Goal: Task Accomplishment & Management: Complete application form

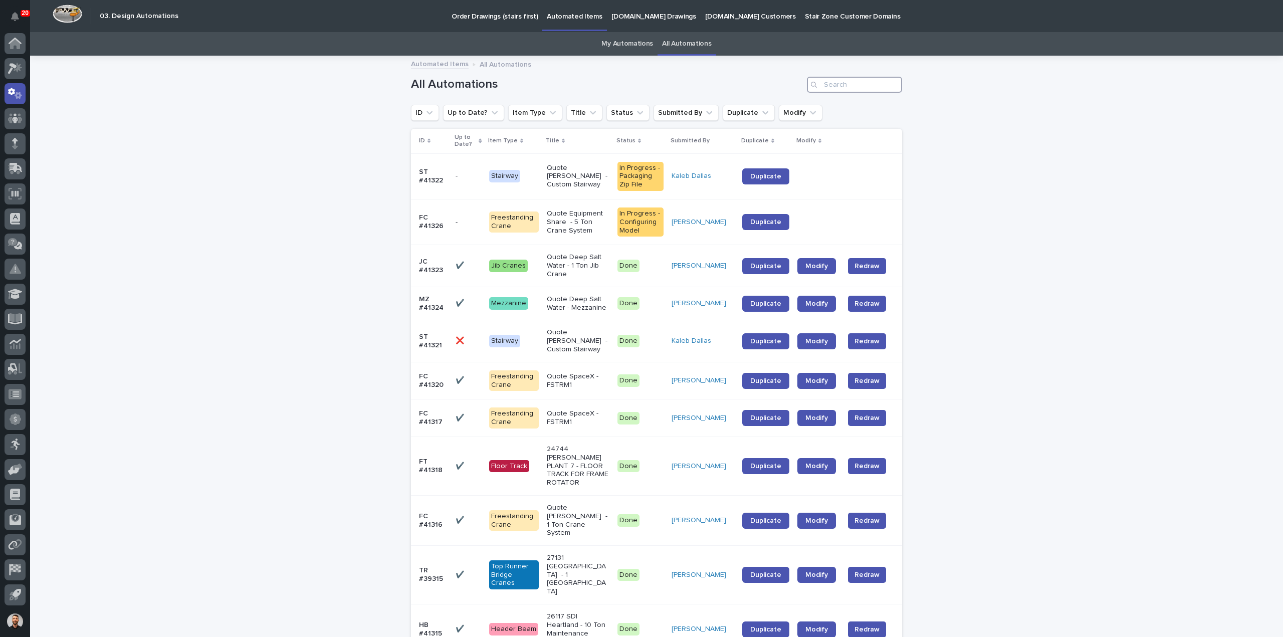
click at [845, 87] on input "Search" at bounding box center [854, 85] width 95 height 16
paste input "41298"
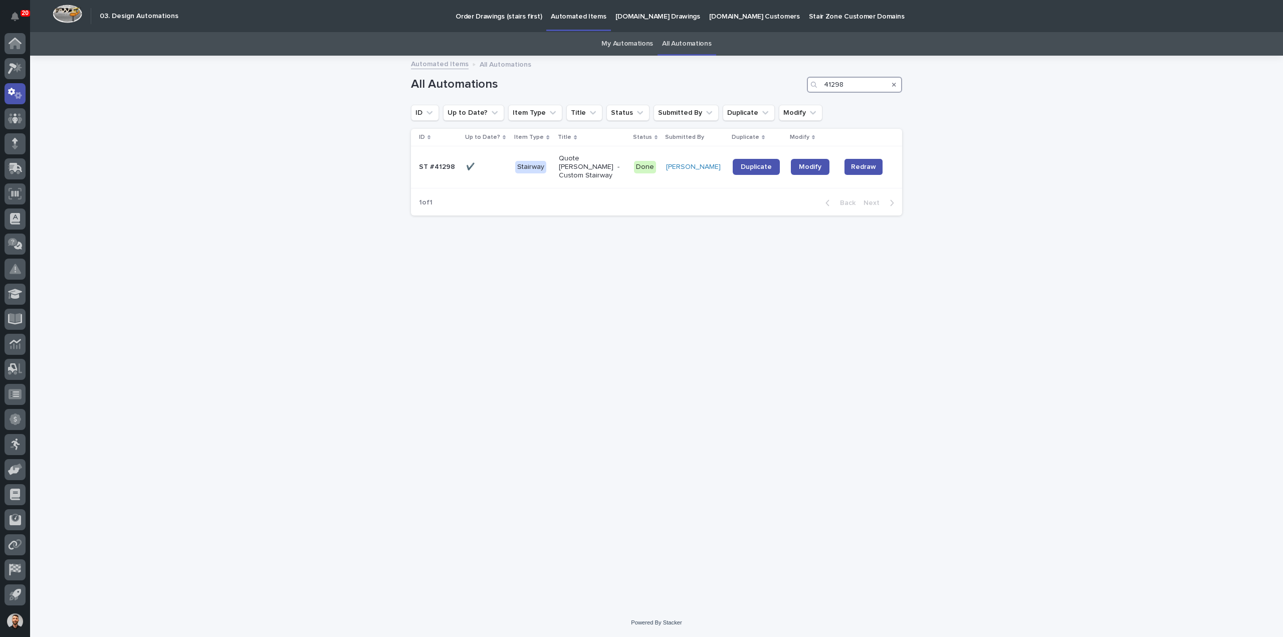
type input "41298"
click at [759, 168] on span "Duplicate" at bounding box center [756, 166] width 31 height 7
click at [489, 168] on p at bounding box center [487, 167] width 42 height 9
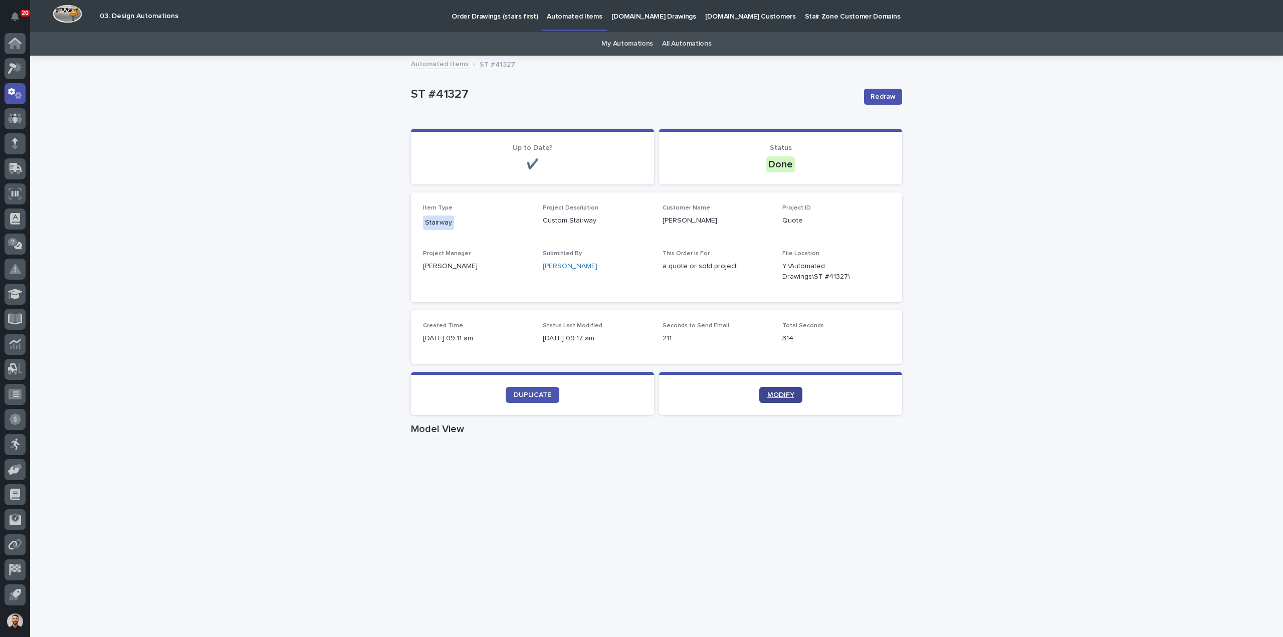
click at [780, 398] on link "MODIFY" at bounding box center [780, 395] width 43 height 16
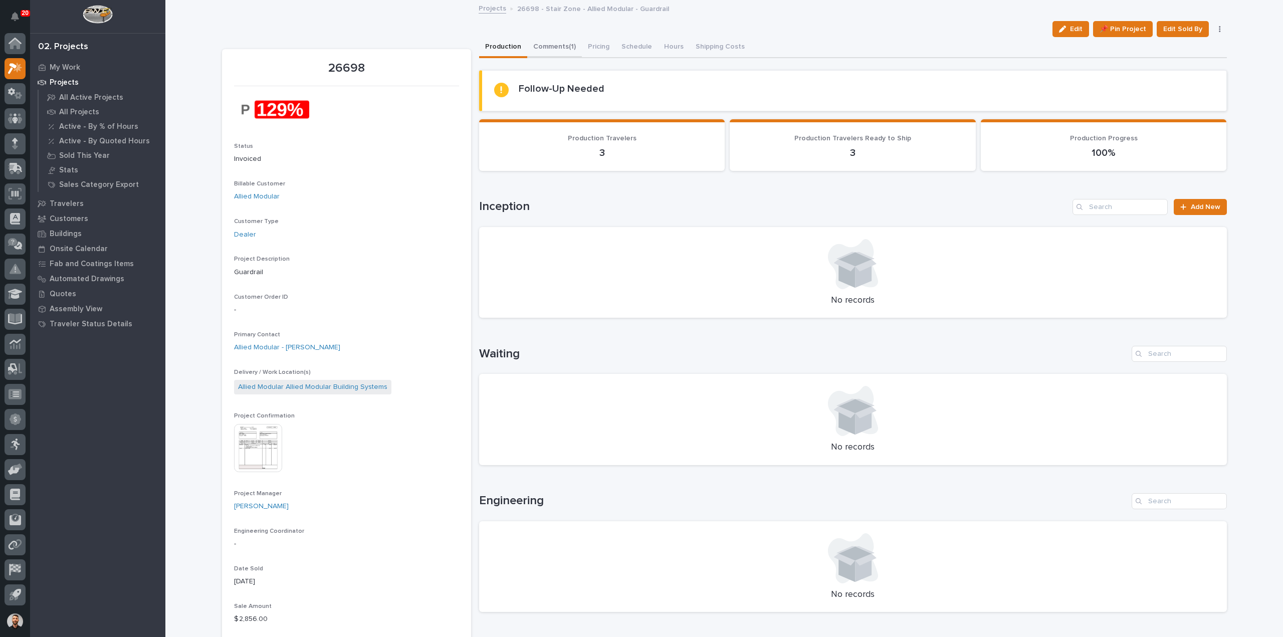
click at [549, 49] on button "Comments (1)" at bounding box center [554, 47] width 55 height 21
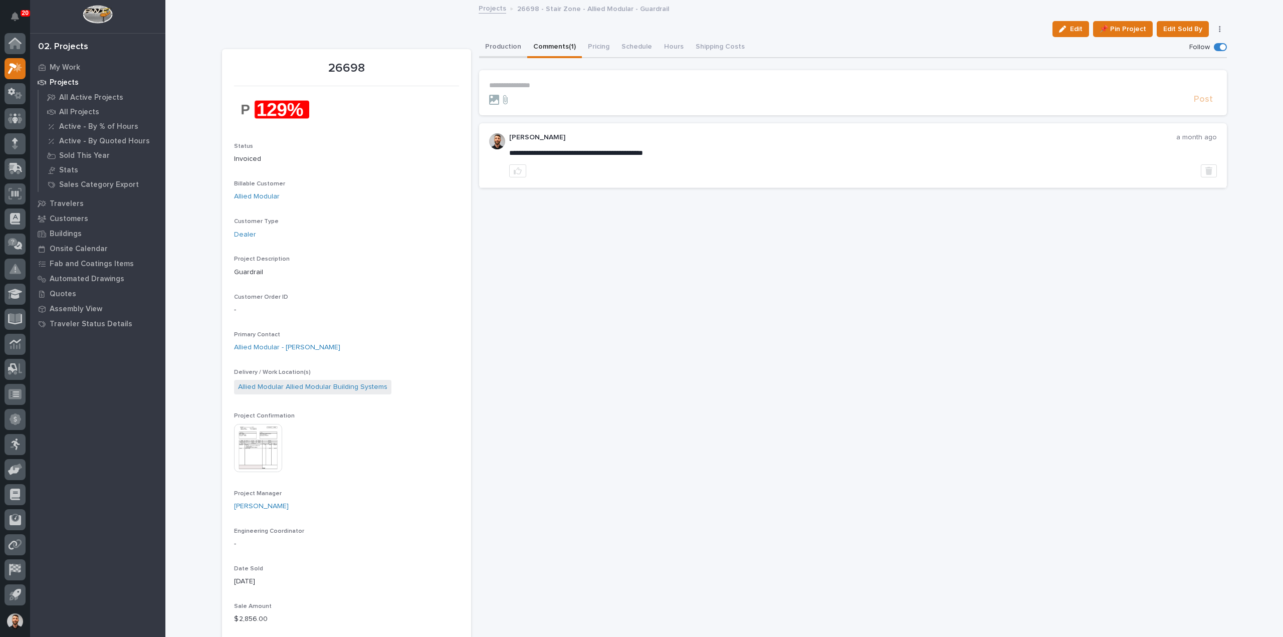
click at [490, 47] on button "Production" at bounding box center [503, 47] width 48 height 21
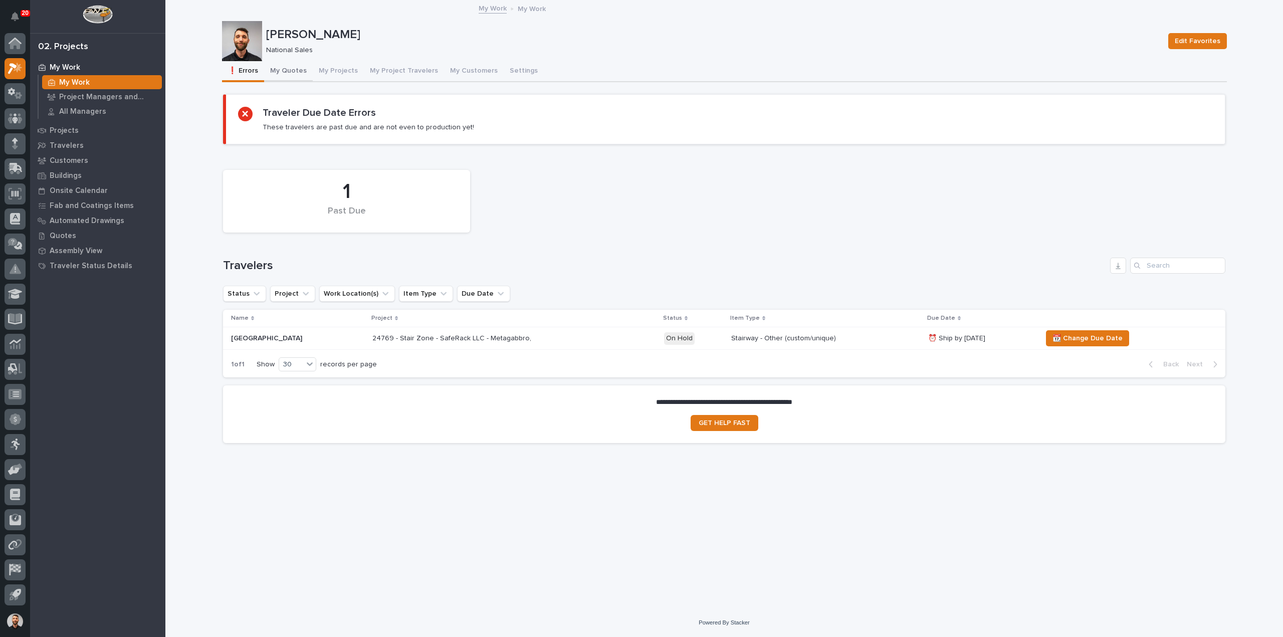
click at [294, 69] on button "My Quotes" at bounding box center [288, 71] width 49 height 21
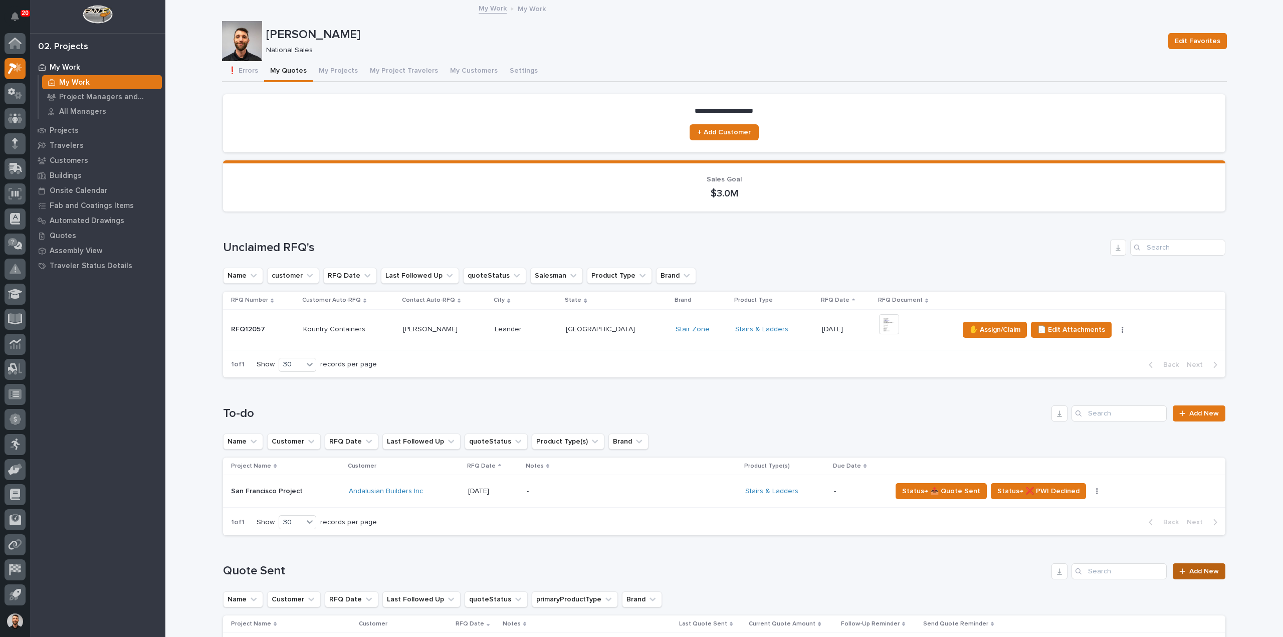
click at [1192, 568] on span "Add New" at bounding box center [1204, 571] width 30 height 7
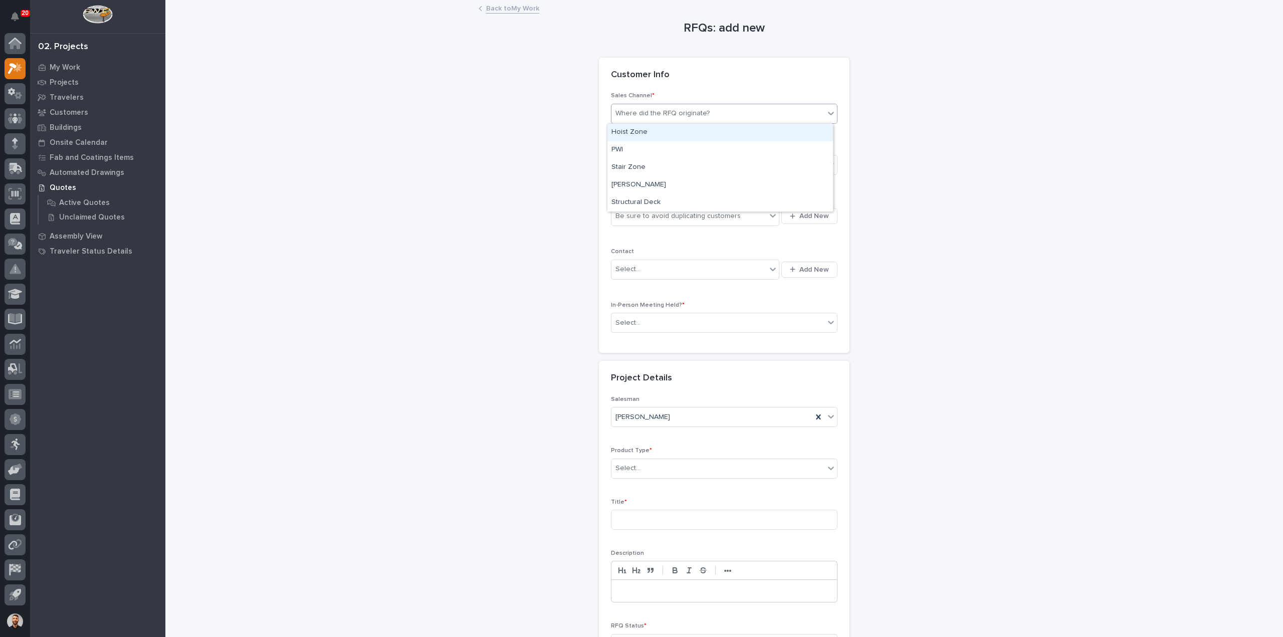
click at [710, 116] on div "Where did the RFQ originate?" at bounding box center [718, 113] width 213 height 17
click at [660, 170] on div "Stair Zone" at bounding box center [721, 168] width 226 height 18
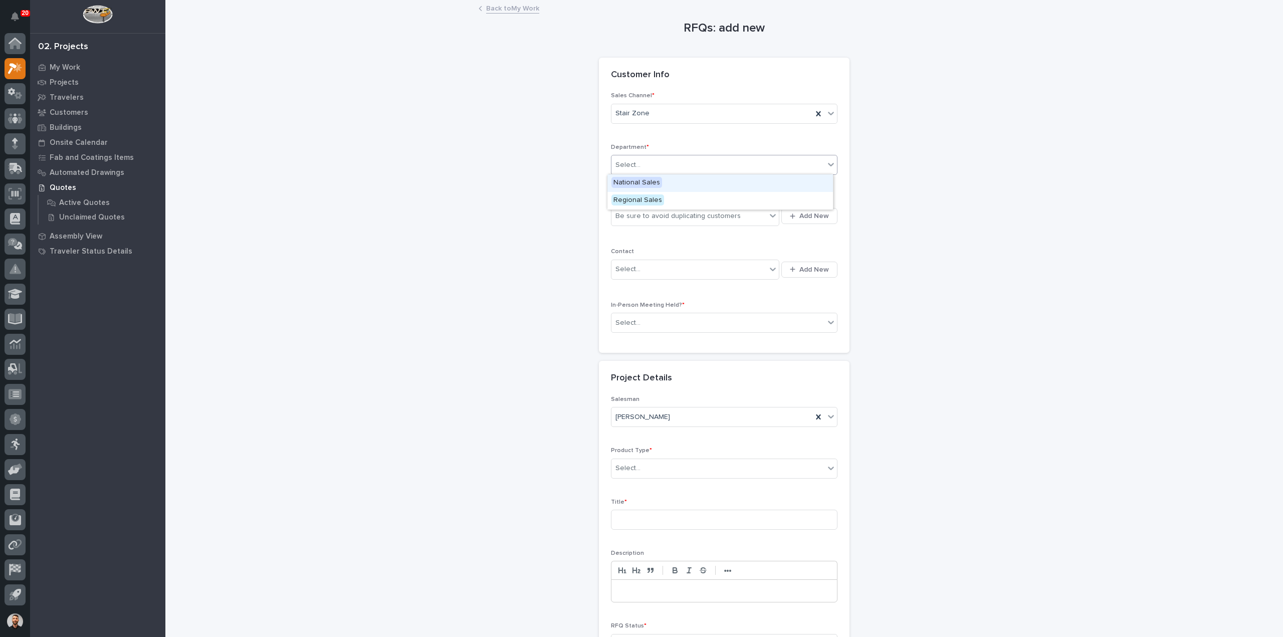
click at [660, 170] on div "Select..." at bounding box center [718, 165] width 213 height 17
click at [658, 182] on span "National Sales" at bounding box center [637, 182] width 51 height 11
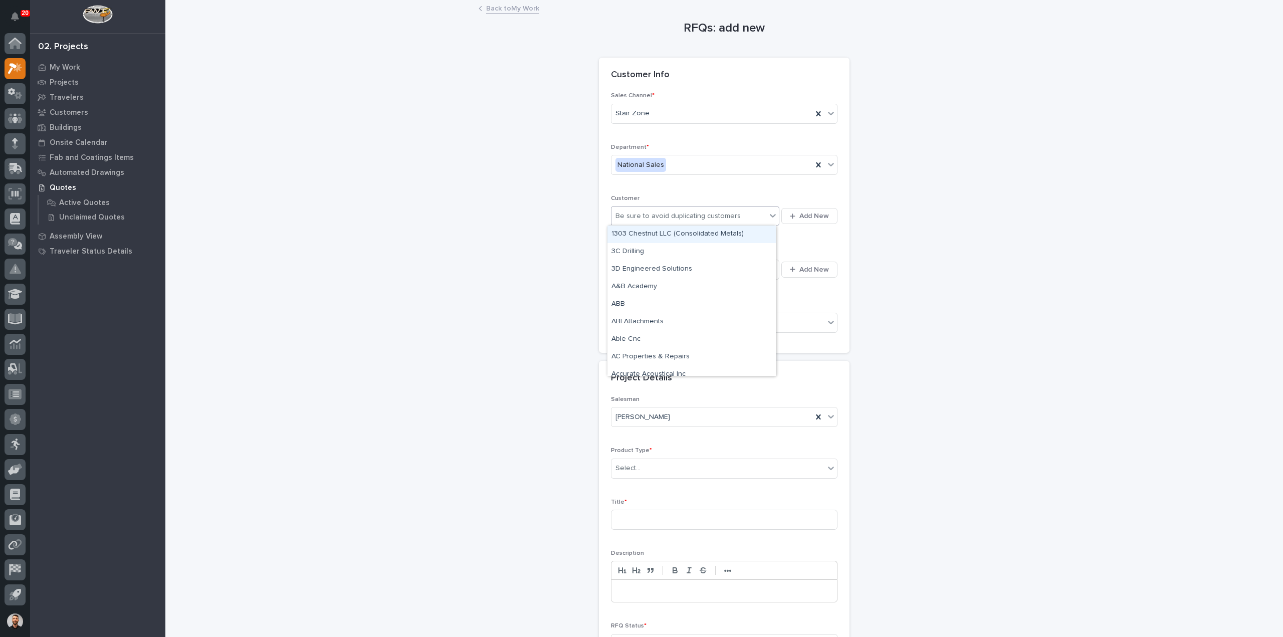
click at [647, 218] on div "Be sure to avoid duplicating customers" at bounding box center [678, 216] width 125 height 11
type input "*"
click at [673, 323] on div "Select..." at bounding box center [718, 323] width 213 height 17
click at [635, 354] on div "No" at bounding box center [721, 358] width 226 height 18
click at [653, 417] on div "[PERSON_NAME]" at bounding box center [712, 417] width 201 height 17
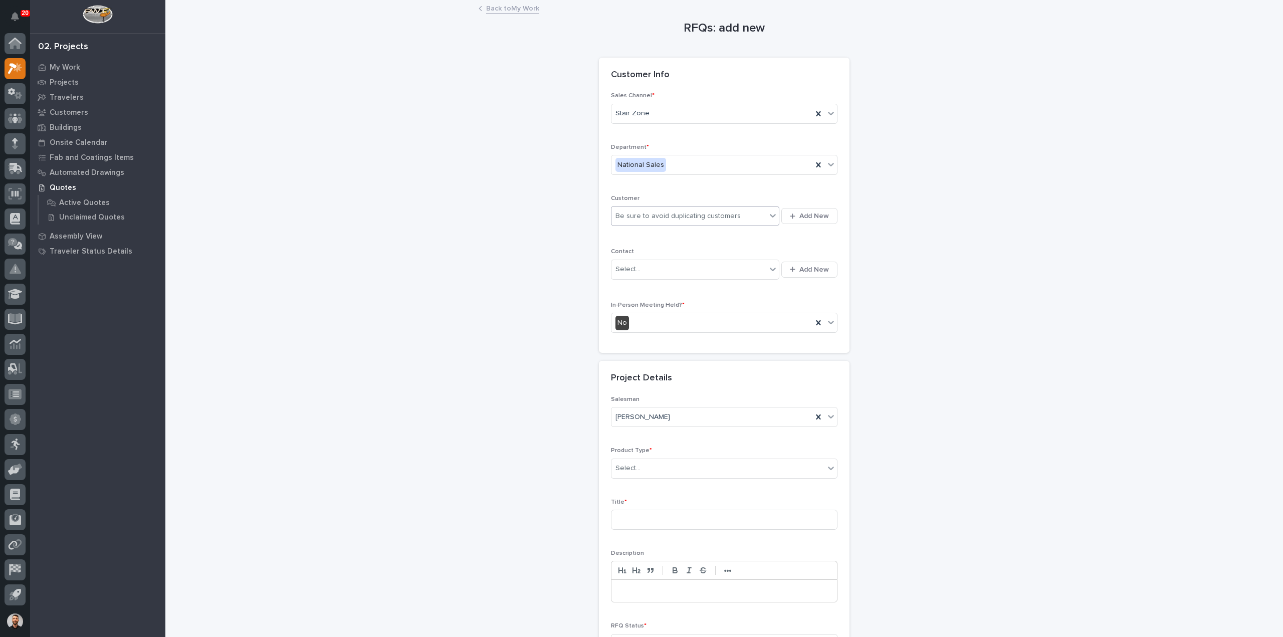
click at [1015, 369] on div "RFQs: add new Loading... Saving… Loading... Saving… Loading... Saving… Customer…" at bounding box center [724, 349] width 1005 height 697
click at [696, 461] on div "Select..." at bounding box center [718, 468] width 213 height 17
type input "***"
click at [662, 486] on div "Stairs & Ladders" at bounding box center [721, 486] width 226 height 18
click at [653, 519] on input at bounding box center [724, 520] width 227 height 20
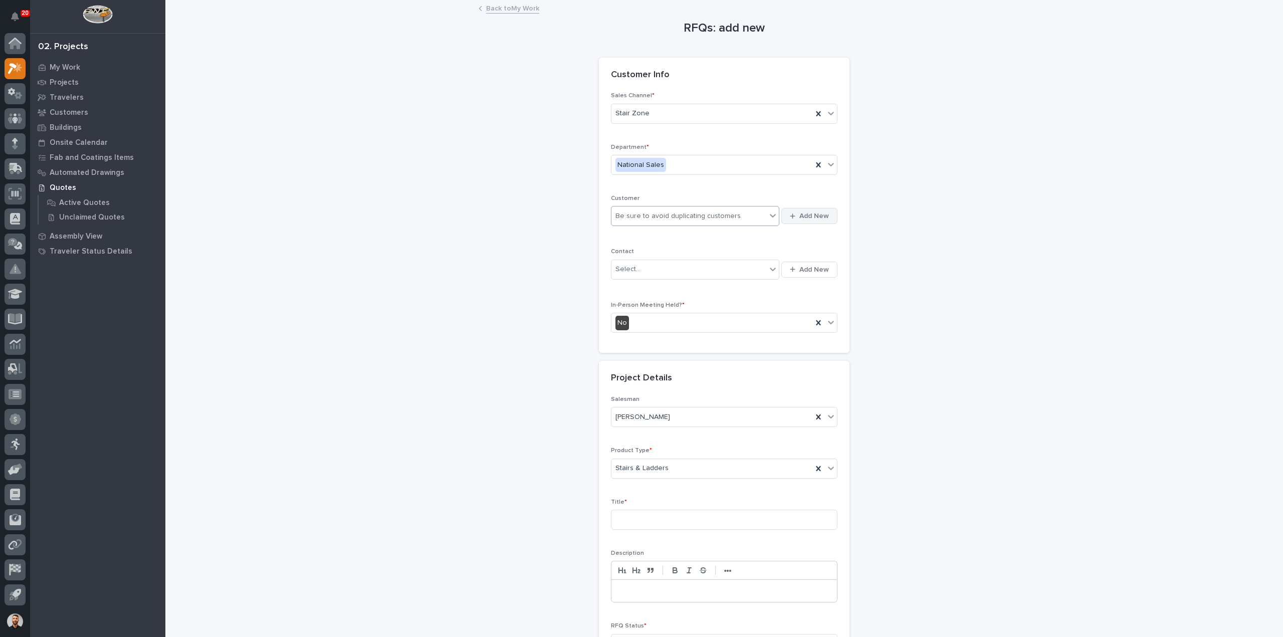
click at [808, 215] on span "Add New" at bounding box center [814, 216] width 30 height 9
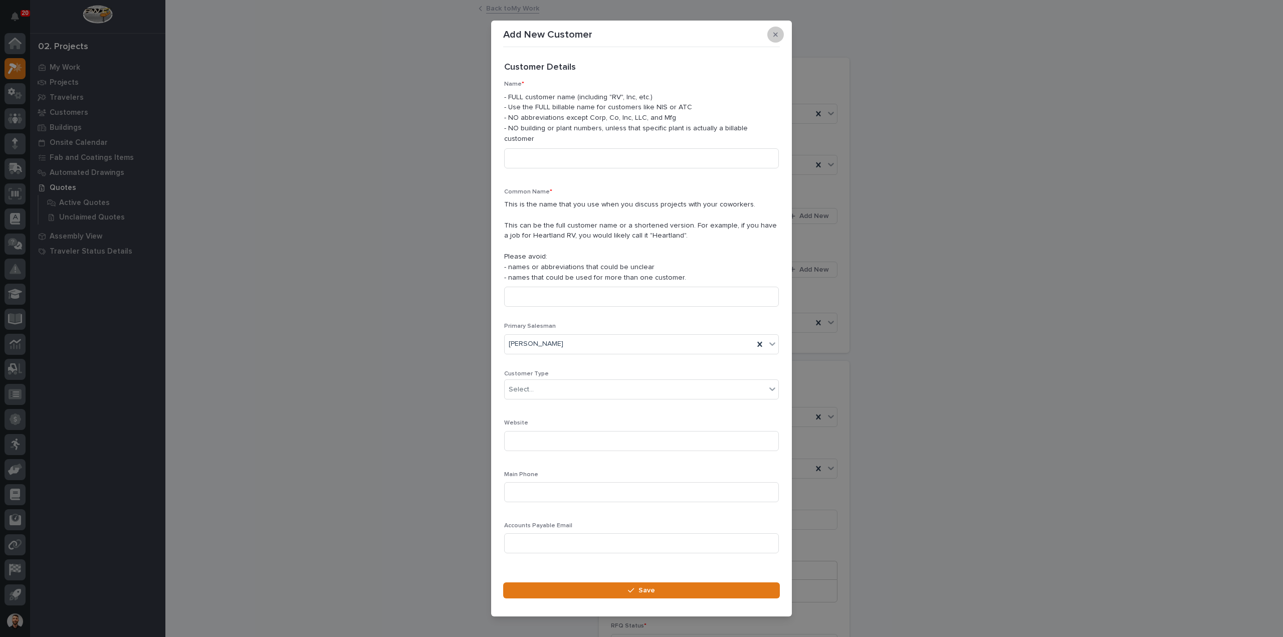
click at [773, 37] on icon "button" at bounding box center [775, 34] width 5 height 7
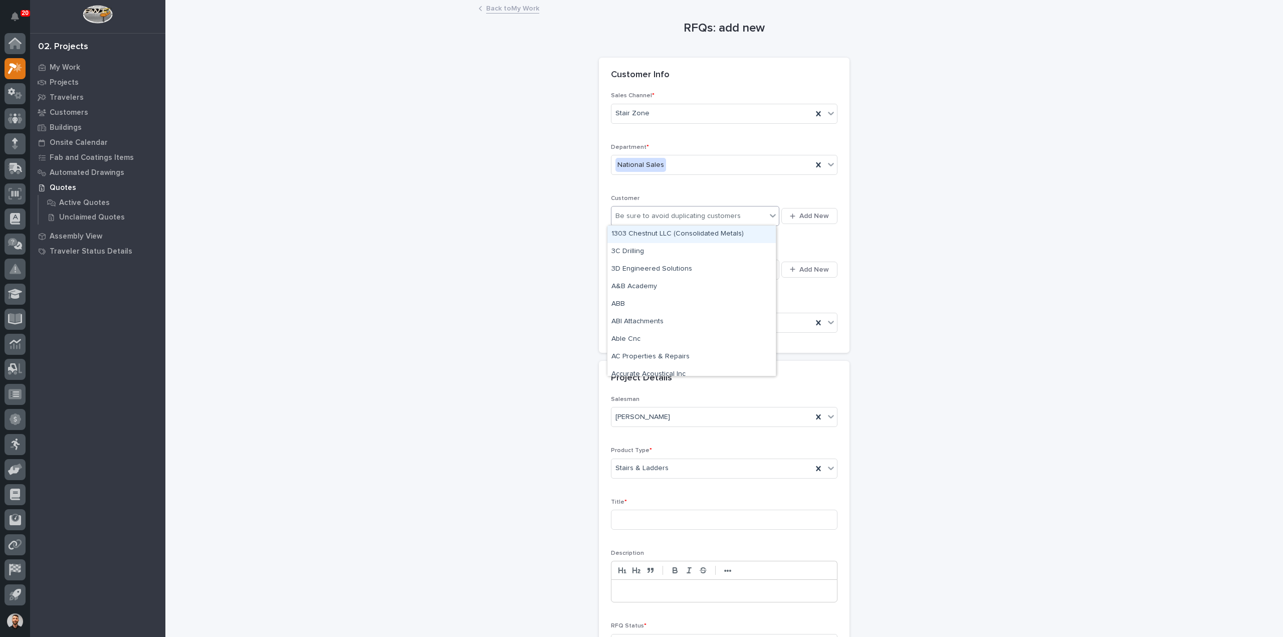
click at [634, 218] on div "Be sure to avoid duplicating customers" at bounding box center [678, 216] width 125 height 11
type input "******"
click at [841, 212] on div "Sales Channel * Stair Zone Department * National Sales Customer 0 results avail…" at bounding box center [724, 222] width 251 height 261
click at [828, 216] on button "Add New" at bounding box center [809, 216] width 56 height 16
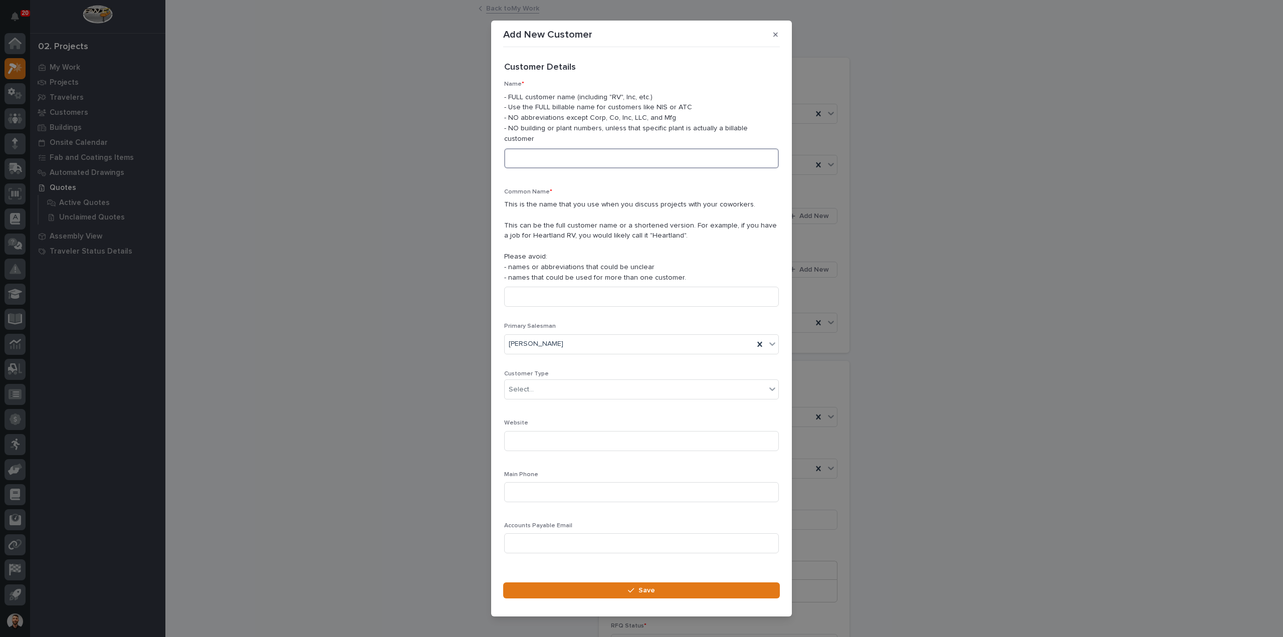
click at [543, 152] on input at bounding box center [641, 158] width 275 height 20
type input "Altium Packaging"
click at [575, 382] on div "Select..." at bounding box center [635, 389] width 261 height 17
click at [543, 418] on div "End User" at bounding box center [638, 421] width 266 height 18
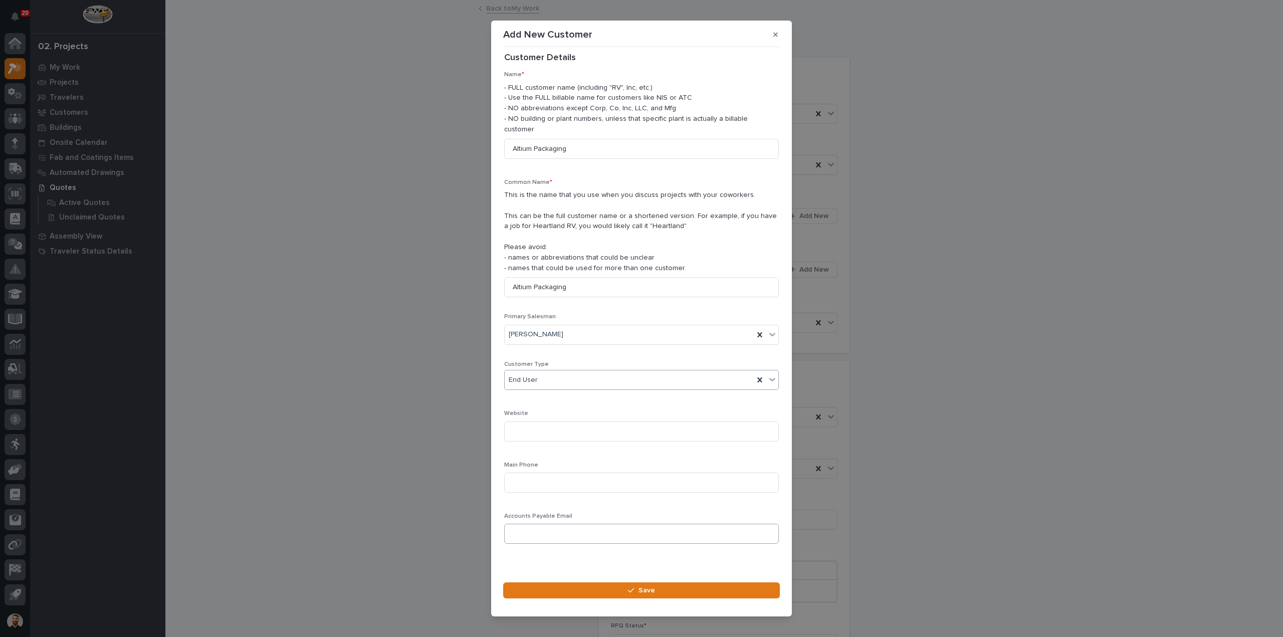
scroll to position [14, 0]
click at [593, 588] on button "Save" at bounding box center [641, 590] width 277 height 16
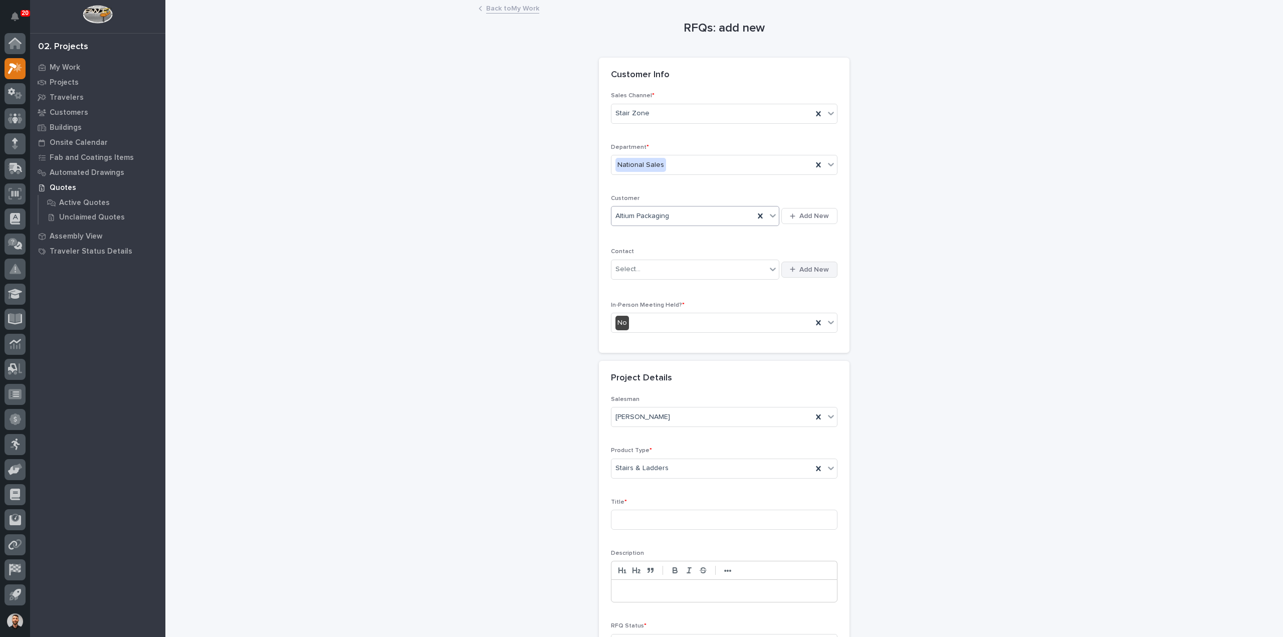
click at [807, 268] on span "Add New" at bounding box center [814, 269] width 30 height 9
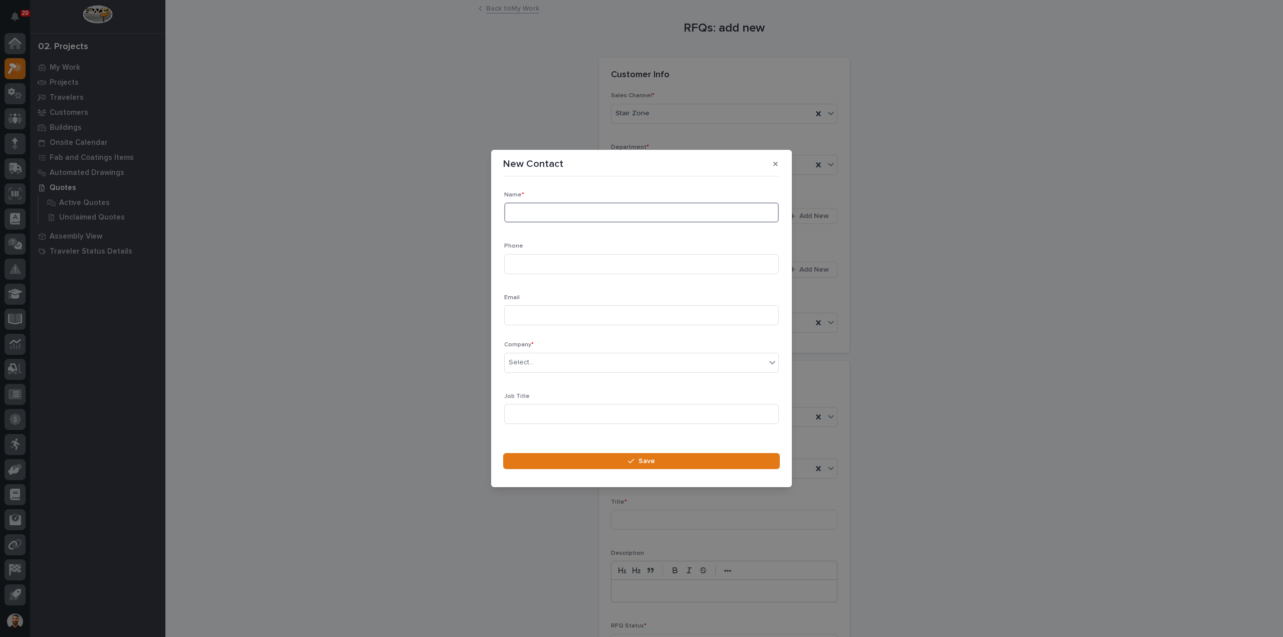
click at [591, 213] on input at bounding box center [641, 213] width 275 height 20
type input "[PERSON_NAME]"
type input "[PHONE_NUMBER]"
click at [604, 311] on input at bounding box center [641, 315] width 275 height 20
paste input "[EMAIL_ADDRESS][PERSON_NAME][DOMAIN_NAME]"
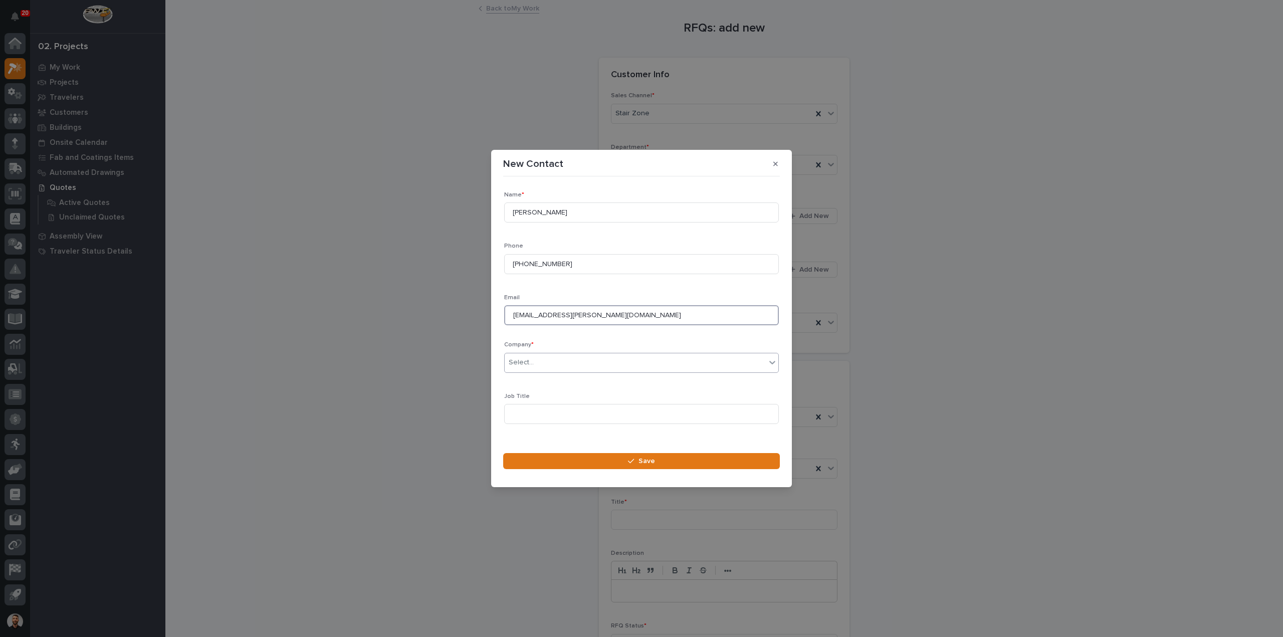
type input "[EMAIL_ADDRESS][PERSON_NAME][DOMAIN_NAME]"
click at [562, 357] on div "Select..." at bounding box center [635, 362] width 261 height 17
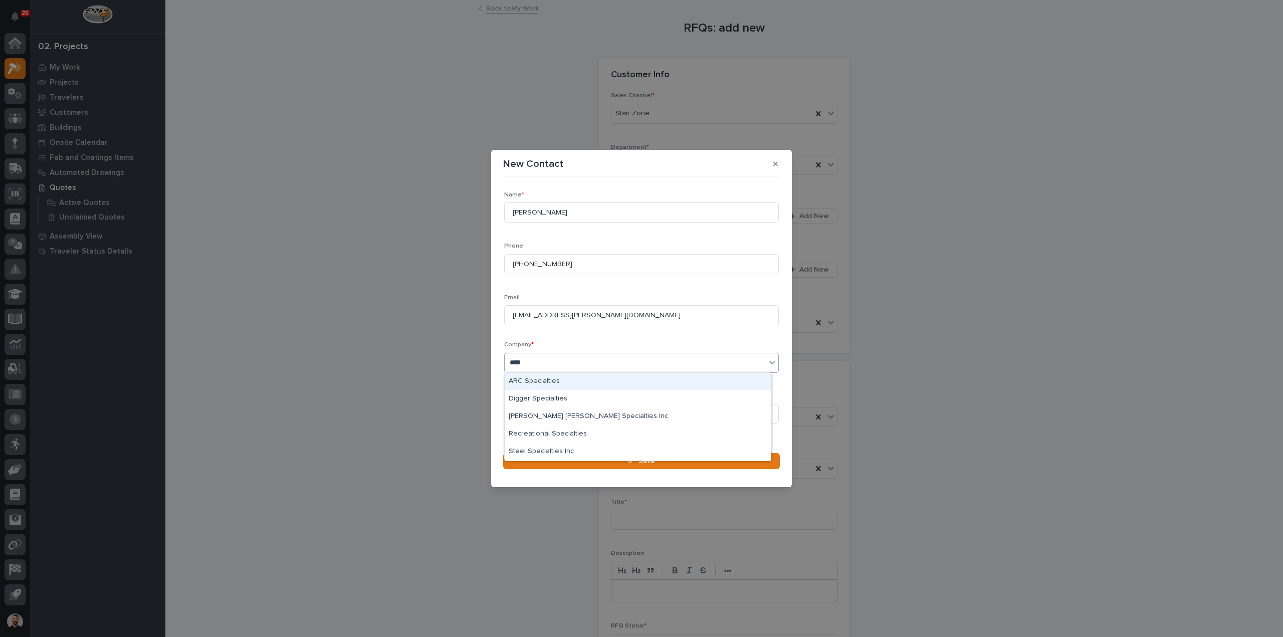
type input "******"
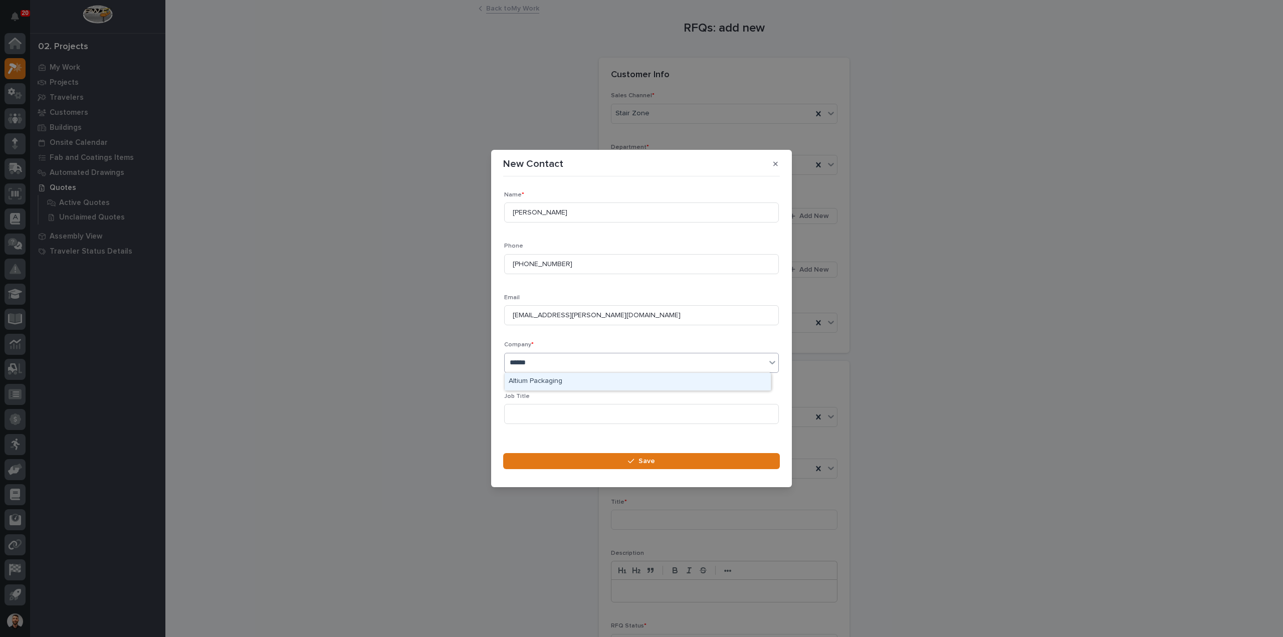
click at [553, 379] on div "Altium Packaging" at bounding box center [638, 382] width 266 height 18
click at [550, 410] on input at bounding box center [641, 414] width 275 height 20
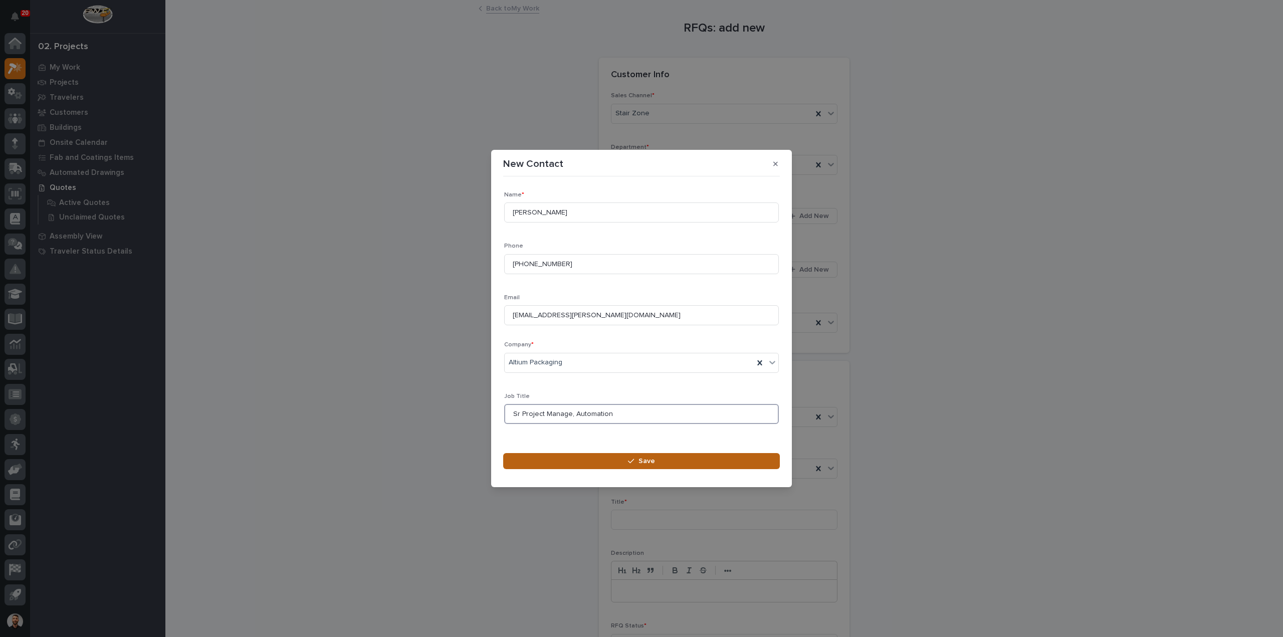
type input "Sr Project Manage, Automation"
click at [570, 464] on button "Save" at bounding box center [641, 461] width 277 height 16
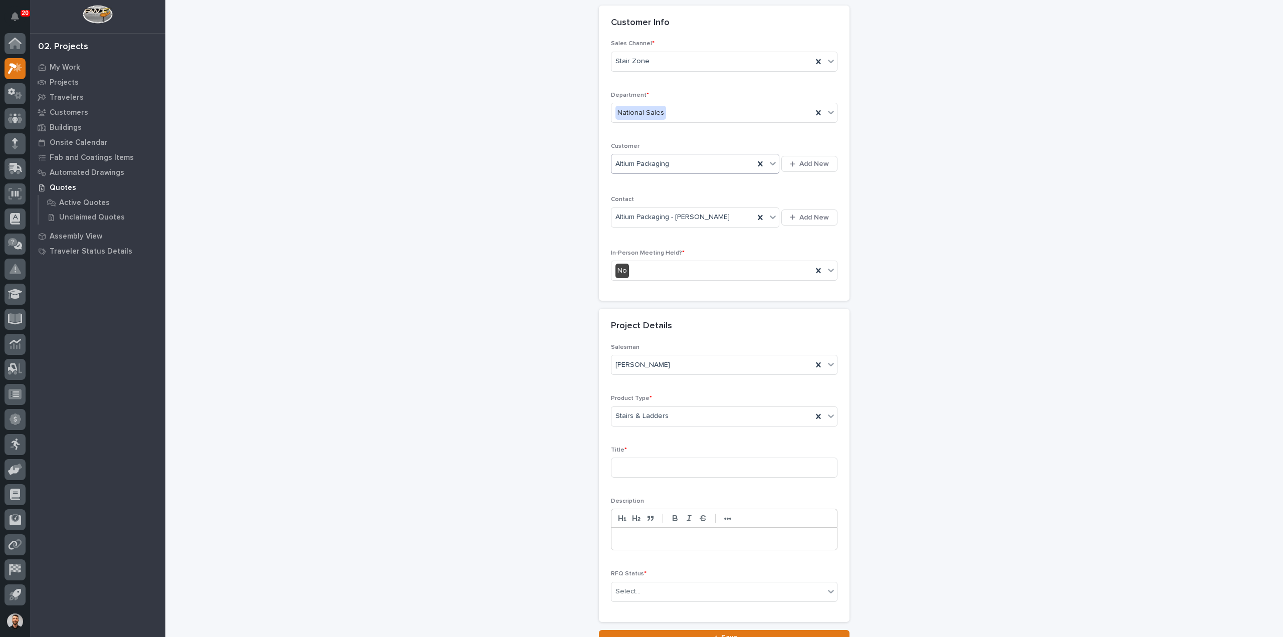
scroll to position [136, 0]
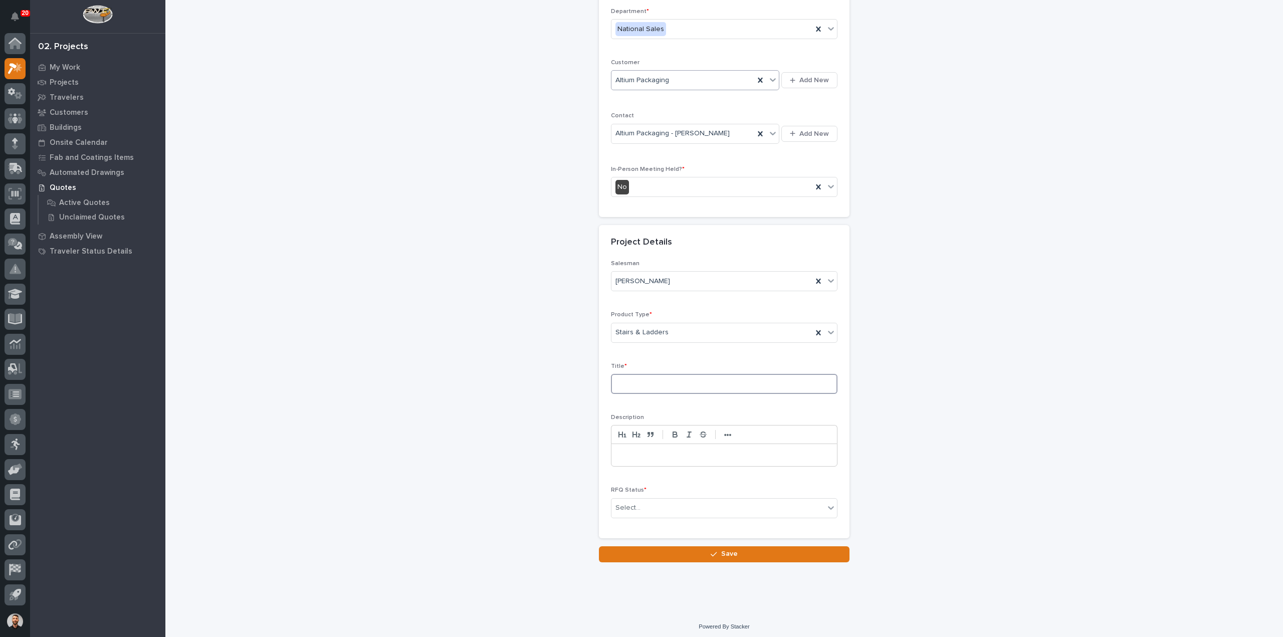
click at [645, 382] on input at bounding box center [724, 384] width 227 height 20
drag, startPoint x: 626, startPoint y: 379, endPoint x: 535, endPoint y: 374, distance: 90.9
click at [534, 376] on div "RFQs: add new Loading... Saving… Loading... Saving… Loading... Saving… Customer…" at bounding box center [724, 213] width 1005 height 697
type input "[PERSON_NAME] Stair"
click at [683, 501] on div "Select..." at bounding box center [718, 508] width 213 height 17
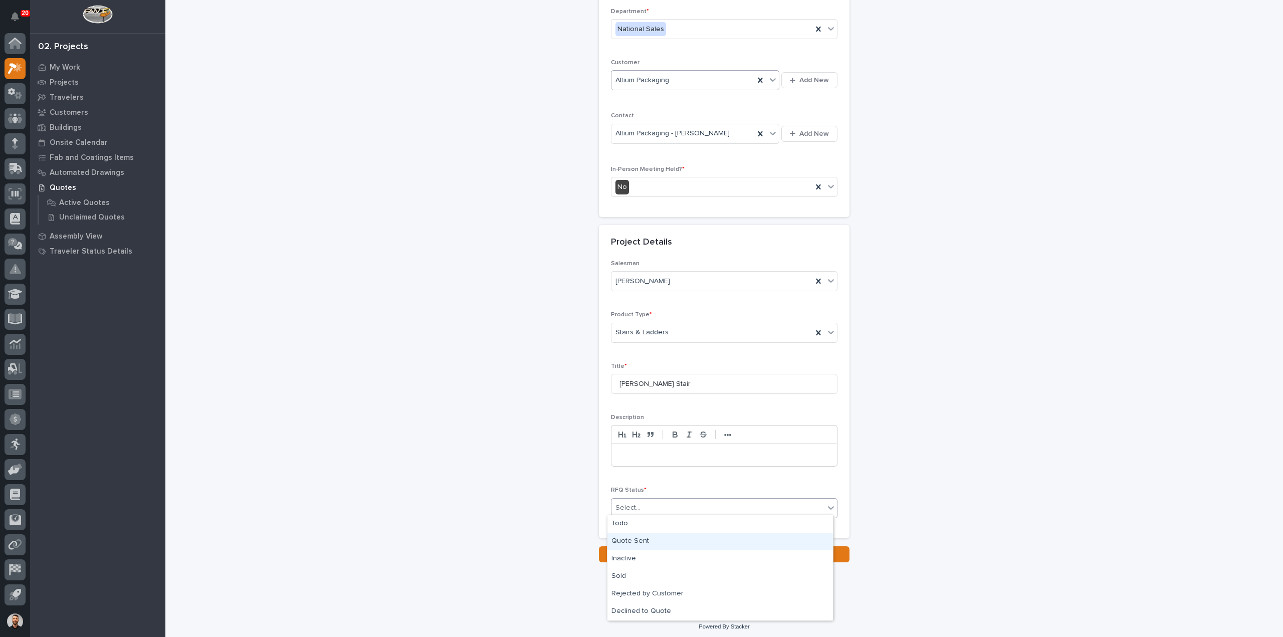
click at [667, 539] on div "Quote Sent" at bounding box center [721, 542] width 226 height 18
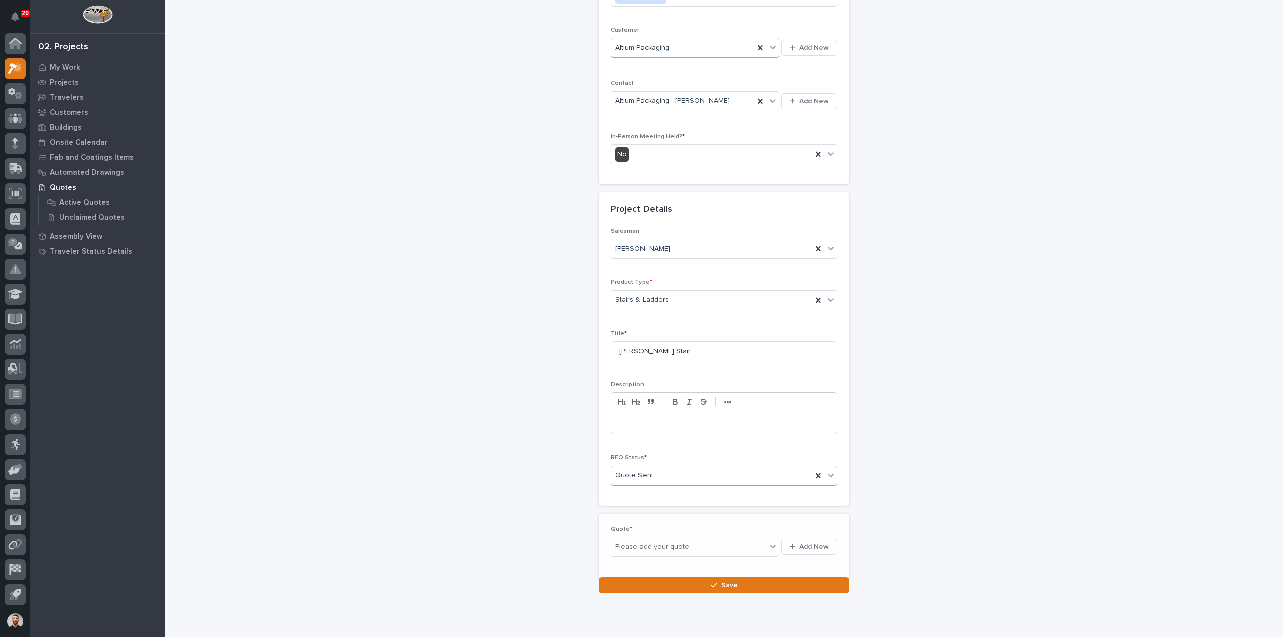
scroll to position [172, 0]
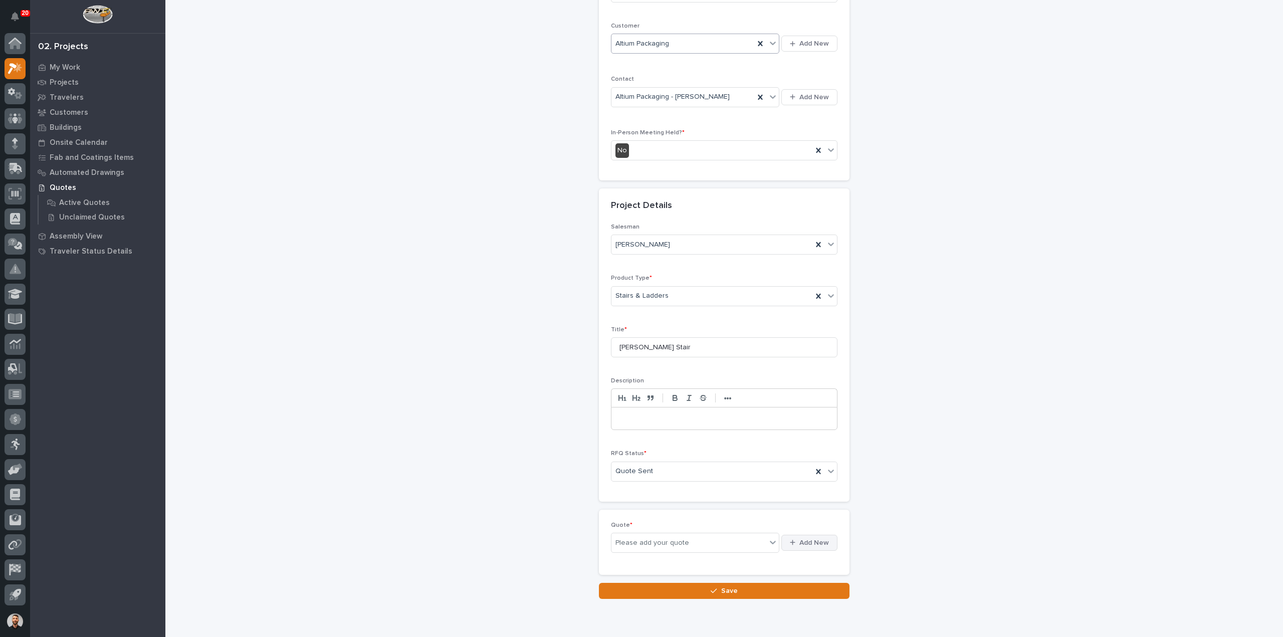
click at [809, 540] on span "Add New" at bounding box center [814, 542] width 30 height 9
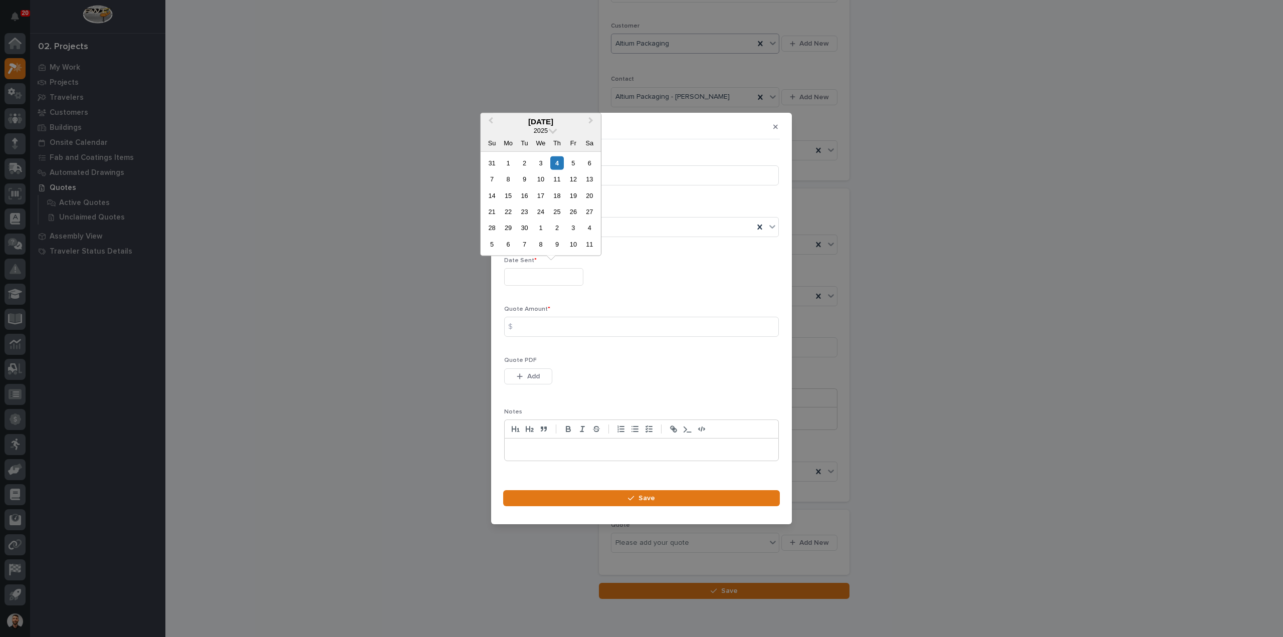
click at [521, 274] on input "text" at bounding box center [543, 277] width 79 height 18
click at [559, 165] on div "4" at bounding box center [557, 163] width 14 height 14
type input "**********"
click at [531, 337] on div "Quote Amount * $" at bounding box center [641, 325] width 275 height 39
click at [534, 328] on input at bounding box center [641, 327] width 275 height 20
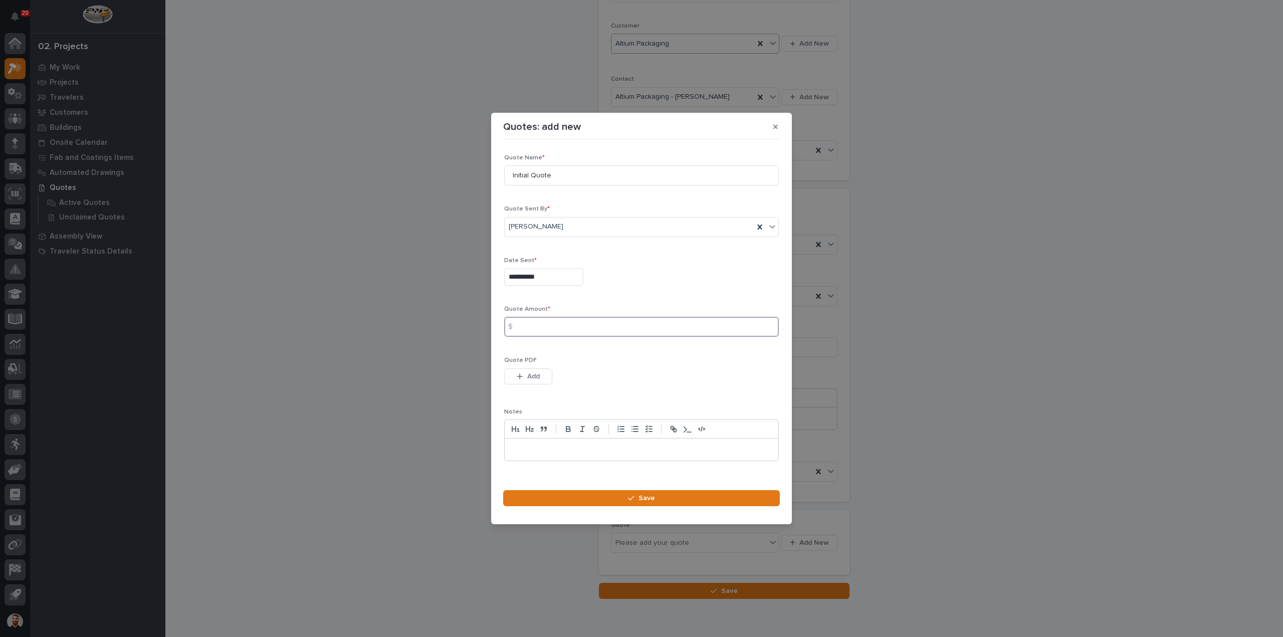
click at [592, 330] on input at bounding box center [641, 327] width 275 height 20
type input "6635"
click at [514, 370] on button "Add" at bounding box center [528, 376] width 48 height 16
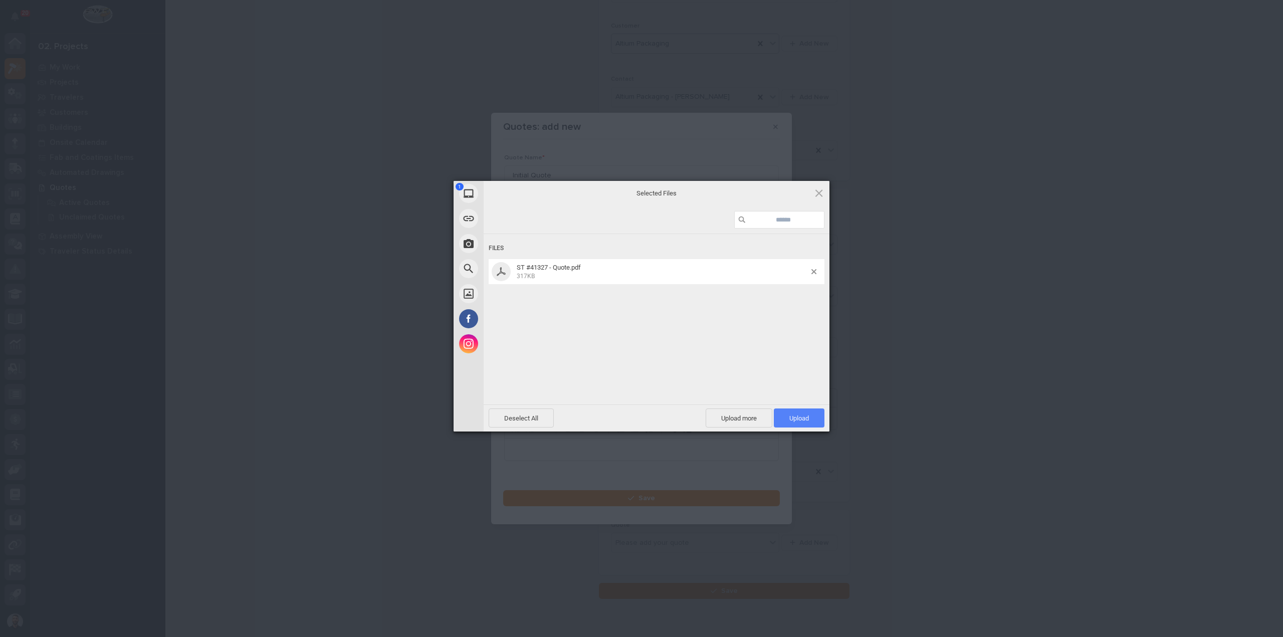
click at [797, 410] on span "Upload 1" at bounding box center [799, 418] width 51 height 19
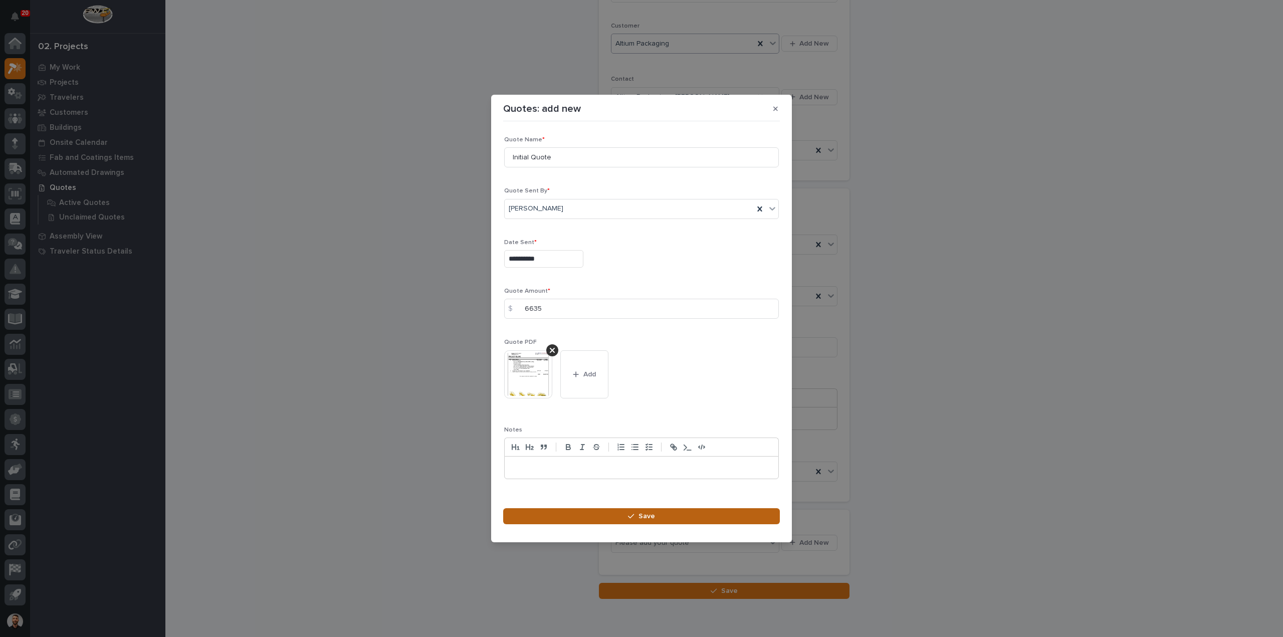
click at [640, 516] on span "Save" at bounding box center [647, 516] width 17 height 9
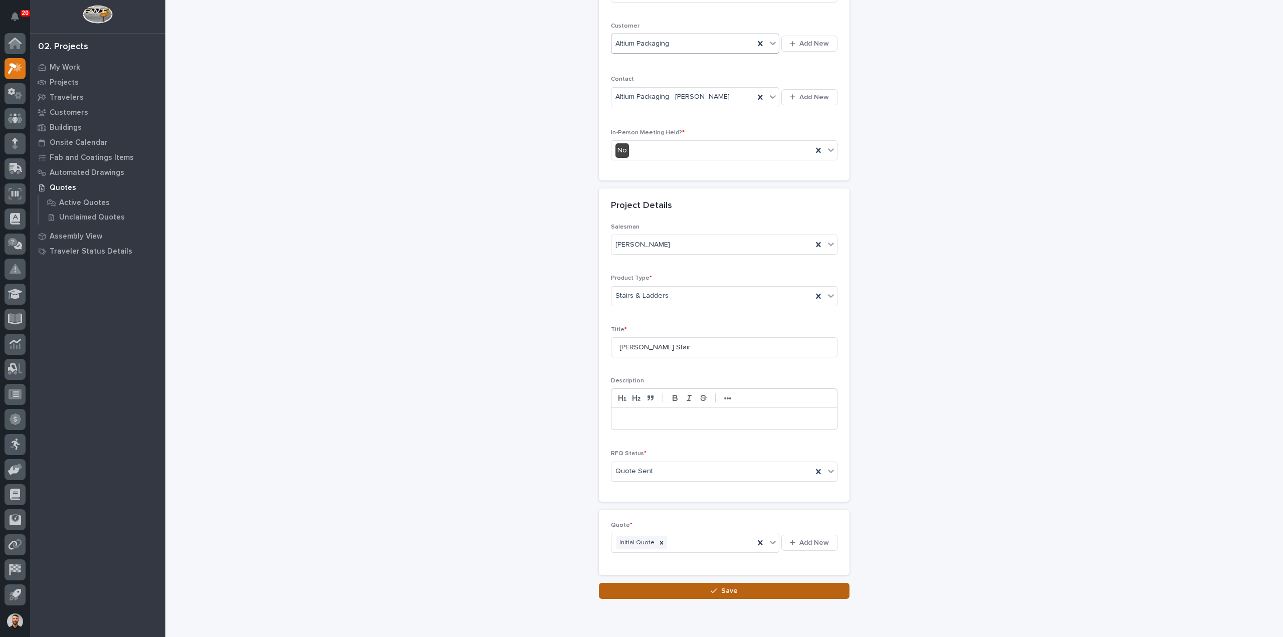
click at [721, 591] on span "Save" at bounding box center [729, 590] width 17 height 9
